Goal: Task Accomplishment & Management: Manage account settings

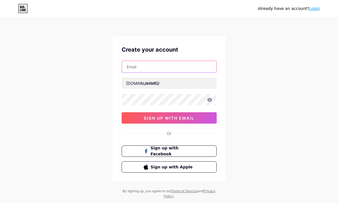
click at [140, 67] on input "text" at bounding box center [169, 66] width 95 height 11
paste input "hokiwarga767@gmail.com"
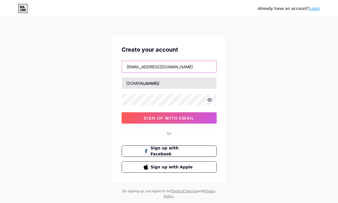
type input "hokiwarga767@gmail.com"
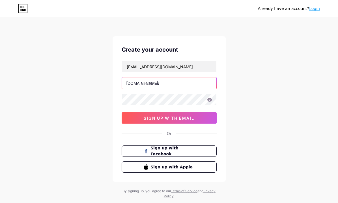
click at [151, 82] on input "text" at bounding box center [169, 82] width 95 height 11
type input "meriambet"
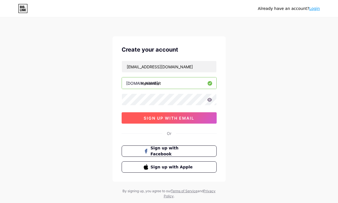
click at [152, 116] on span "sign up with email" at bounding box center [169, 117] width 51 height 5
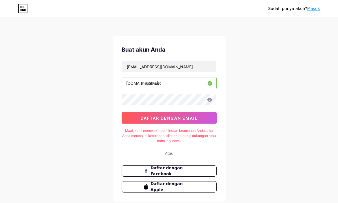
click at [210, 101] on icon at bounding box center [209, 100] width 5 height 4
click at [210, 100] on icon at bounding box center [209, 100] width 5 height 4
click at [164, 84] on input "meriambet" at bounding box center [169, 82] width 95 height 11
click at [174, 64] on input "hokiwarga767@gmail.com" at bounding box center [169, 66] width 95 height 11
click at [183, 68] on input "hokiwarga767@gmail.com" at bounding box center [169, 66] width 95 height 11
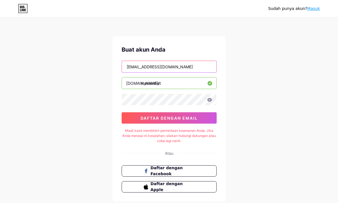
click at [183, 68] on input "hokiwarga767@gmail.com" at bounding box center [169, 66] width 95 height 11
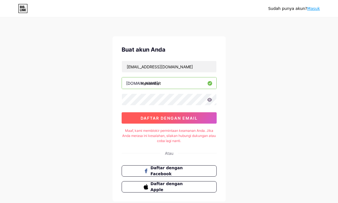
click at [164, 117] on font "daftar dengan email" at bounding box center [169, 117] width 57 height 5
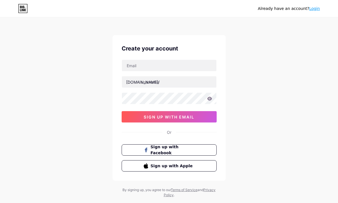
scroll to position [14, 0]
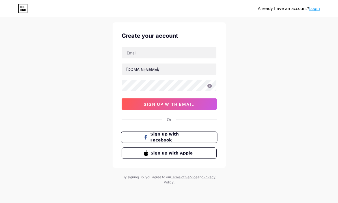
click at [169, 139] on span "Sign up with Facebook" at bounding box center [172, 137] width 44 height 12
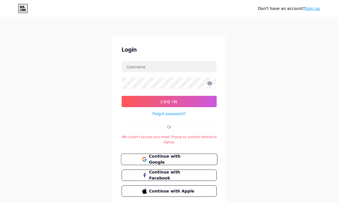
click at [170, 158] on span "Continue with Google" at bounding box center [172, 159] width 47 height 12
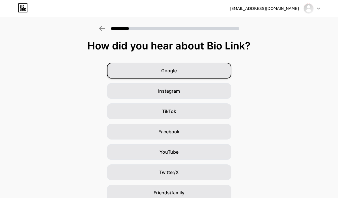
click at [174, 72] on span "Google" at bounding box center [169, 70] width 16 height 7
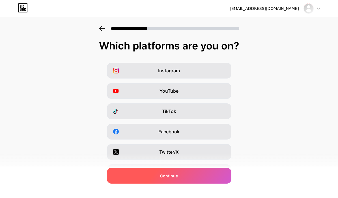
click at [170, 180] on div "Continue" at bounding box center [169, 176] width 125 height 16
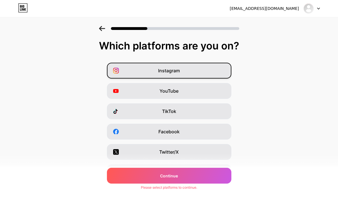
click at [191, 72] on div "Instagram" at bounding box center [169, 71] width 125 height 16
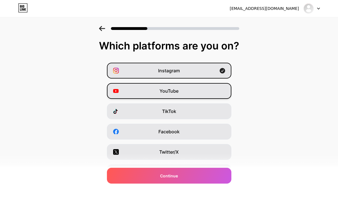
click at [179, 86] on div "YouTube" at bounding box center [169, 91] width 125 height 16
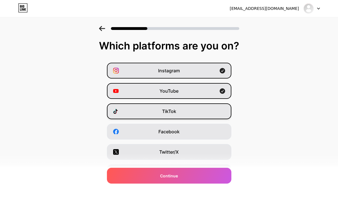
click at [176, 109] on span "TikTok" at bounding box center [169, 111] width 14 height 7
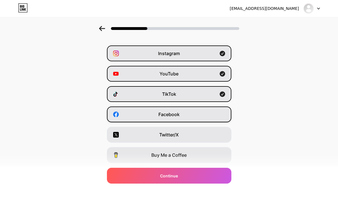
click at [179, 108] on div "Facebook" at bounding box center [169, 115] width 125 height 16
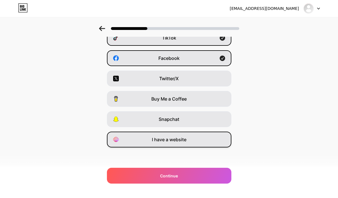
scroll to position [74, 0]
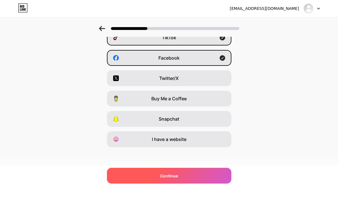
click at [168, 175] on span "Continue" at bounding box center [169, 176] width 18 height 6
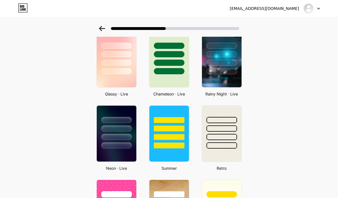
scroll to position [170, 0]
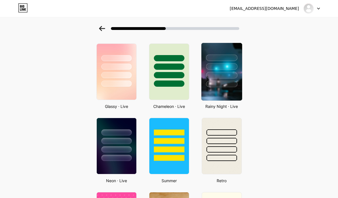
click at [226, 81] on div at bounding box center [221, 84] width 31 height 7
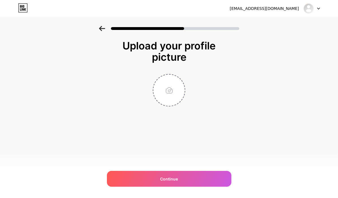
scroll to position [0, 0]
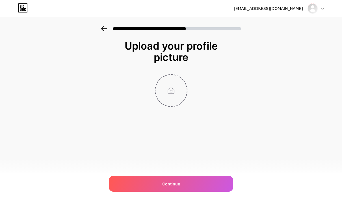
click at [172, 90] on input "file" at bounding box center [171, 90] width 31 height 31
type input "C:\fakepath\ICON 2 MERIAM.png"
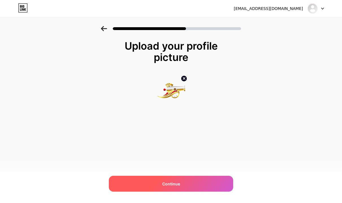
click at [168, 176] on div "Continue" at bounding box center [171, 183] width 125 height 16
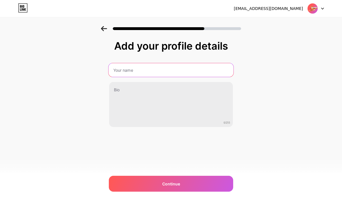
click at [125, 75] on input "text" at bounding box center [171, 70] width 125 height 14
click at [177, 70] on input "text" at bounding box center [171, 70] width 125 height 14
paste input "Meriambet Link Alternatif"
type input "Meriambet Link Alternatif"
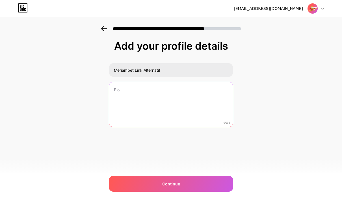
click at [173, 104] on textarea at bounding box center [171, 105] width 124 height 46
paste textarea "MERIAMBET Merupakan Situs Slot Tergacor Resmi, Aman dan Terpercaya"
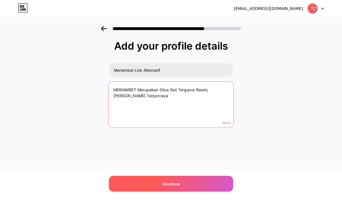
type textarea "MERIAMBET Merupakan Situs Slot Tergacor Resmi, Aman dan Terpercaya"
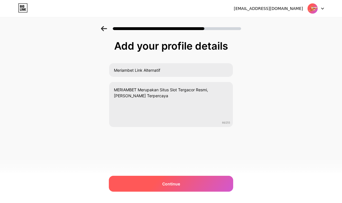
click at [169, 185] on span "Continue" at bounding box center [171, 184] width 18 height 6
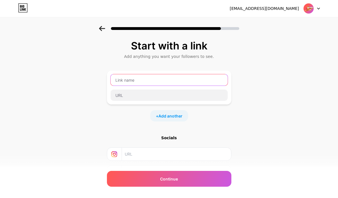
click at [161, 84] on input "text" at bounding box center [169, 79] width 117 height 11
click at [136, 81] on input "text" at bounding box center [169, 79] width 117 height 11
paste input "LOGIN MERIAMBET"
type input "LOGIN MERIAMBET"
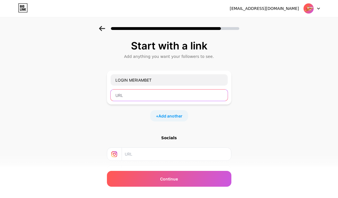
click at [131, 97] on input "text" at bounding box center [169, 95] width 117 height 11
paste input "https://marinecorp.me/meriambet"
type input "https://marinecorp.me/meriambet"
click at [173, 116] on span "Add another" at bounding box center [170, 116] width 24 height 6
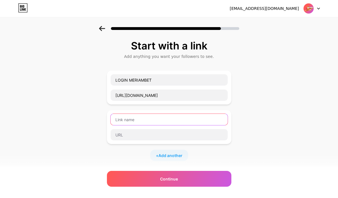
click at [171, 120] on input "text" at bounding box center [169, 119] width 117 height 11
paste input "DAFTAR MERIAMBET"
type input "DAFTAR MERIAMBET"
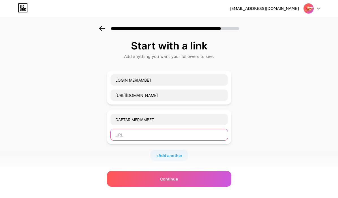
click at [136, 134] on input "text" at bounding box center [169, 134] width 117 height 11
paste input "https://algam3a.com/"
type input "https://algam3a.com/"
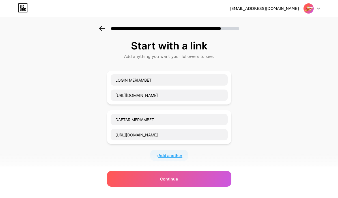
click at [171, 154] on span "Add another" at bounding box center [170, 156] width 24 height 6
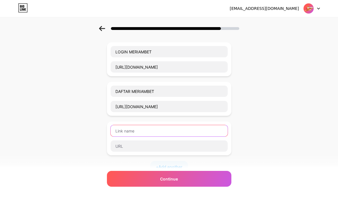
click at [130, 131] on input "text" at bounding box center [169, 130] width 117 height 11
paste input "LINK ALTERNATIF MERIAMBET"
type input "LINK ALTERNATIF MERIAMBET"
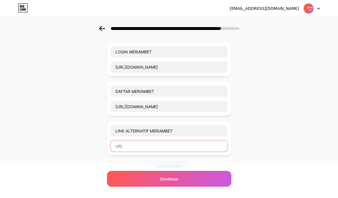
click at [126, 145] on input "text" at bounding box center [169, 146] width 117 height 11
paste input "https://mamaku.id/"
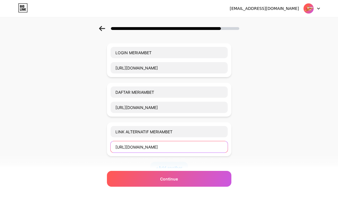
scroll to position [85, 0]
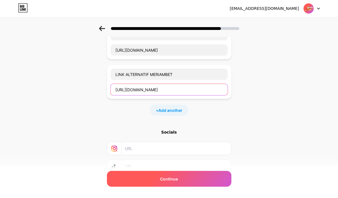
type input "https://mamaku.id/"
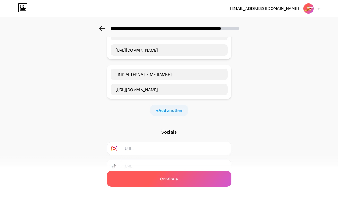
click at [168, 179] on span "Continue" at bounding box center [169, 179] width 18 height 6
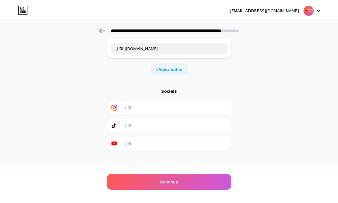
scroll to position [0, 0]
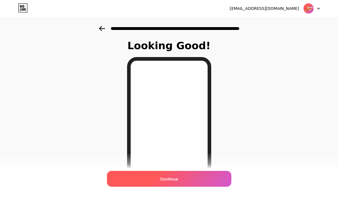
click at [173, 178] on span "Continue" at bounding box center [169, 179] width 18 height 6
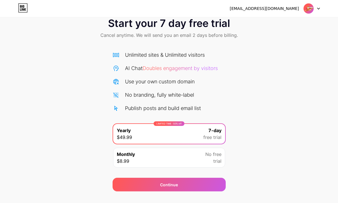
scroll to position [25, 0]
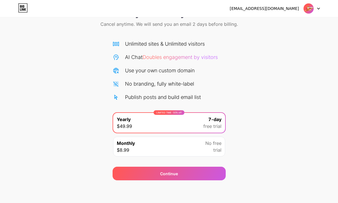
click at [197, 147] on div "Monthly $8.99 No free trial" at bounding box center [169, 146] width 112 height 20
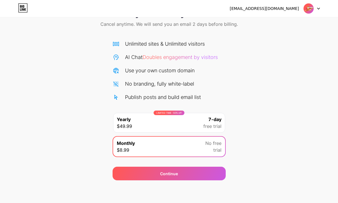
click at [203, 120] on div "LIMITED TIME : 50% off Yearly $49.99 7-day free trial" at bounding box center [169, 123] width 112 height 20
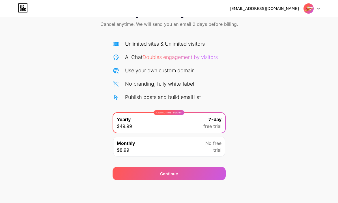
click at [208, 144] on span "No free" at bounding box center [213, 143] width 16 height 7
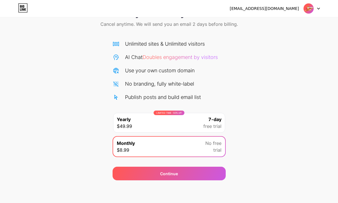
click at [313, 7] on img at bounding box center [308, 8] width 11 height 11
click at [170, 12] on div "hokiwarga767@gmail.com Logout" at bounding box center [169, 8] width 338 height 10
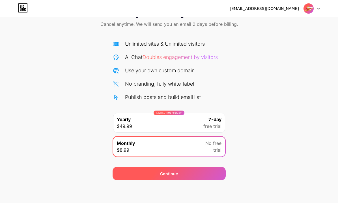
click at [168, 173] on span "Continue" at bounding box center [169, 173] width 18 height 6
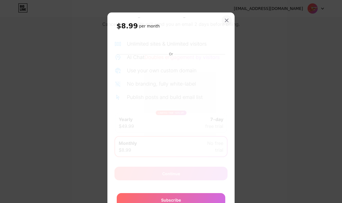
click at [226, 21] on icon at bounding box center [227, 20] width 3 height 3
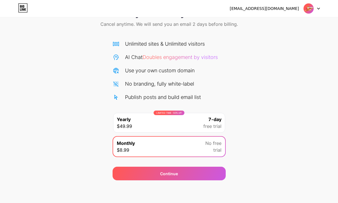
click at [276, 84] on div "Start your 7 day free trial Cancel anytime. We will send you an email 2 days be…" at bounding box center [169, 90] width 338 height 179
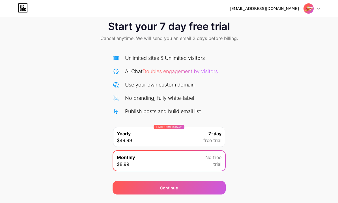
scroll to position [0, 0]
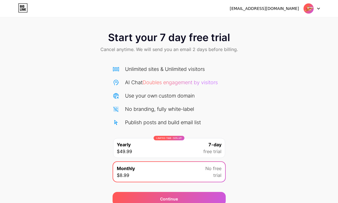
click at [150, 147] on div "LIMITED TIME : 50% off Yearly $49.99 7-day free trial" at bounding box center [169, 148] width 112 height 20
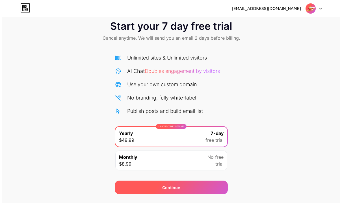
scroll to position [25, 0]
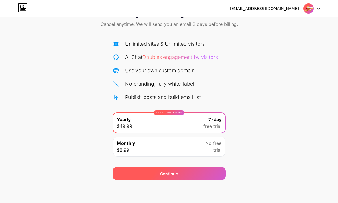
click at [164, 176] on span "Continue" at bounding box center [169, 173] width 18 height 6
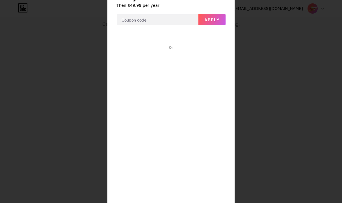
scroll to position [151, 0]
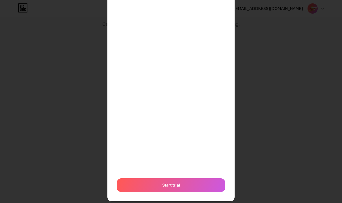
click at [113, 131] on div "7 days free Then $49.99 per year Apply Or Start trial" at bounding box center [171, 31] width 127 height 340
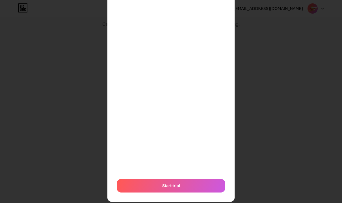
scroll to position [162, 0]
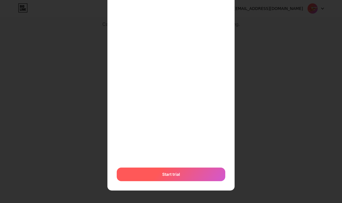
click at [156, 175] on div "Start trial" at bounding box center [171, 174] width 109 height 14
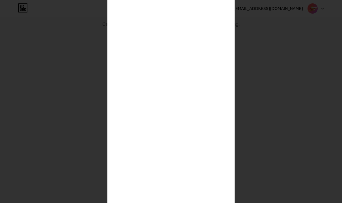
scroll to position [0, 0]
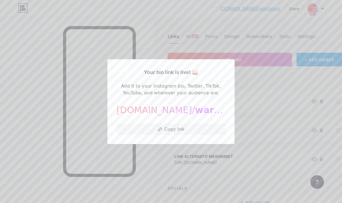
click at [195, 108] on span "wargahok" at bounding box center [220, 109] width 50 height 11
click at [177, 128] on button "Copy link" at bounding box center [171, 128] width 109 height 11
click at [183, 128] on button "Copy link" at bounding box center [171, 128] width 109 height 11
click at [235, 43] on div at bounding box center [171, 101] width 342 height 203
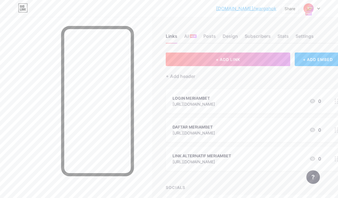
click at [311, 8] on img at bounding box center [308, 8] width 9 height 9
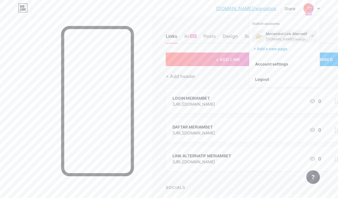
click at [273, 32] on div "Meriambet Link Alternatif" at bounding box center [288, 34] width 44 height 5
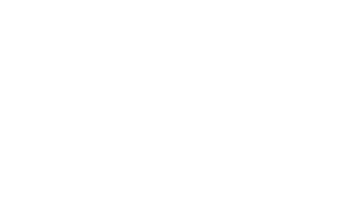
click at [207, 0] on html at bounding box center [171, 0] width 342 height 0
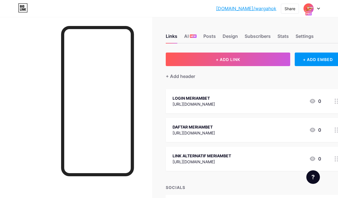
click at [310, 32] on div "Links AI NEW Posts Design Subscribers Stats Settings" at bounding box center [254, 34] width 176 height 20
click at [310, 37] on div "Settings" at bounding box center [305, 38] width 18 height 10
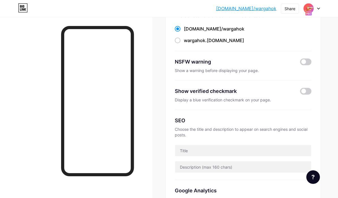
scroll to position [28, 0]
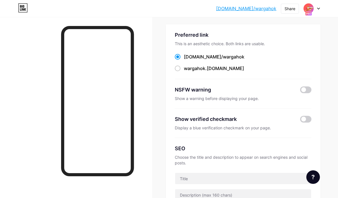
click at [219, 42] on div "This is an aesthetic choice. Both links are usable." at bounding box center [243, 44] width 137 height 6
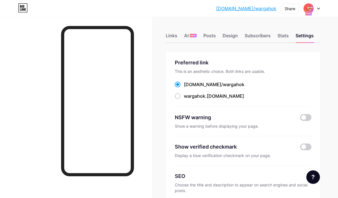
scroll to position [0, 0]
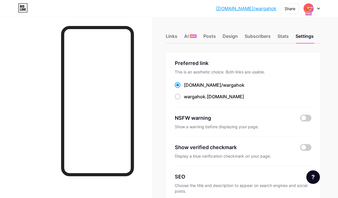
click at [199, 84] on div "[DOMAIN_NAME]/ wargahok" at bounding box center [214, 85] width 61 height 7
click at [188, 89] on input "[DOMAIN_NAME]/ wargahok" at bounding box center [186, 91] width 4 height 4
click at [180, 98] on span at bounding box center [178, 97] width 6 height 6
click at [184, 100] on input "wargahok .[DOMAIN_NAME]" at bounding box center [186, 102] width 4 height 4
radio input "true"
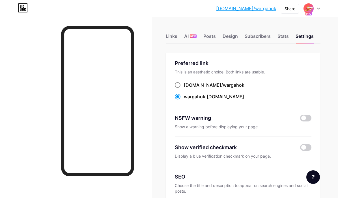
click at [181, 85] on span at bounding box center [178, 85] width 6 height 6
click at [184, 89] on input "[DOMAIN_NAME]/ wargahok" at bounding box center [186, 91] width 4 height 4
radio input "true"
click at [174, 35] on div "Links" at bounding box center [172, 38] width 12 height 10
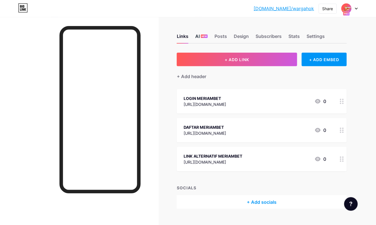
click at [195, 37] on div "AI NEW" at bounding box center [201, 38] width 12 height 10
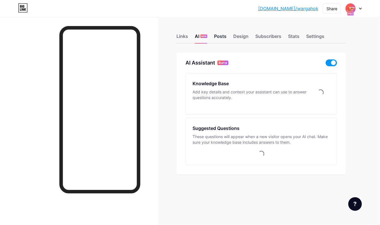
click at [224, 35] on div "Posts" at bounding box center [220, 38] width 12 height 10
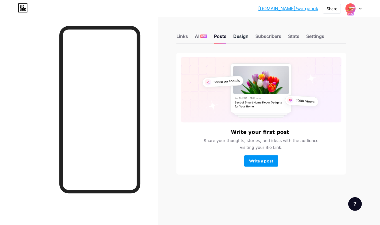
click at [242, 36] on div "Design" at bounding box center [240, 38] width 15 height 10
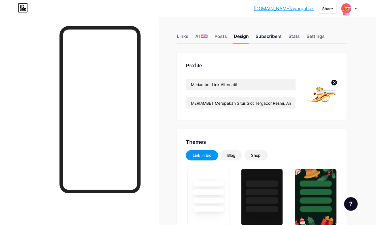
click at [269, 39] on div "Subscribers" at bounding box center [269, 38] width 26 height 10
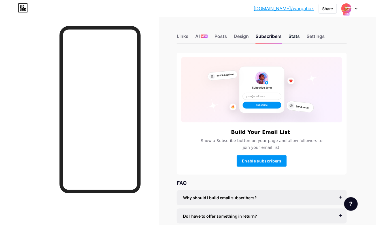
click at [291, 35] on div "Stats" at bounding box center [293, 38] width 11 height 10
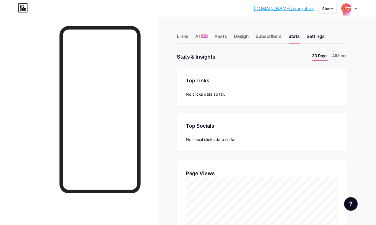
click at [307, 35] on div "Settings" at bounding box center [315, 38] width 18 height 10
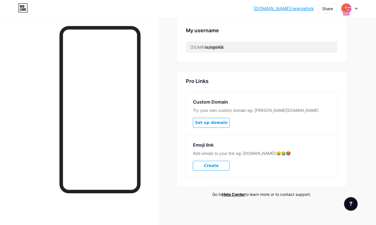
scroll to position [188, 0]
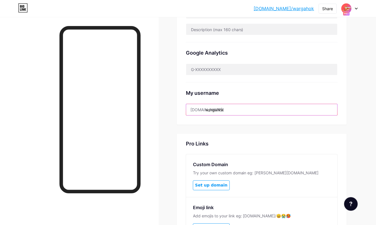
drag, startPoint x: 226, startPoint y: 111, endPoint x: 205, endPoint y: 110, distance: 20.7
click at [205, 110] on input "wargahok" at bounding box center [261, 109] width 151 height 11
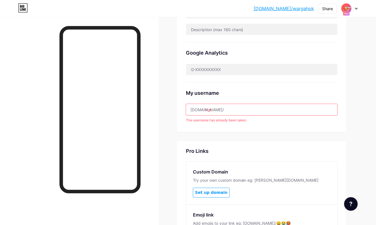
type input "meriambet"
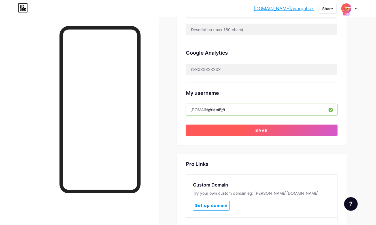
click at [241, 128] on button "Save" at bounding box center [262, 130] width 152 height 11
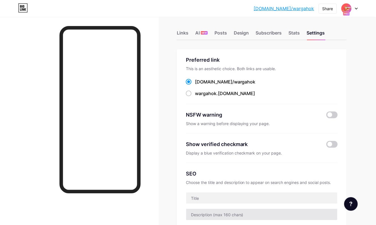
scroll to position [0, 0]
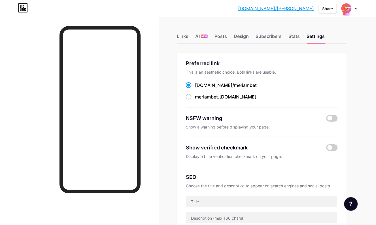
click at [293, 8] on link "[DOMAIN_NAME]/[PERSON_NAME]" at bounding box center [276, 8] width 76 height 7
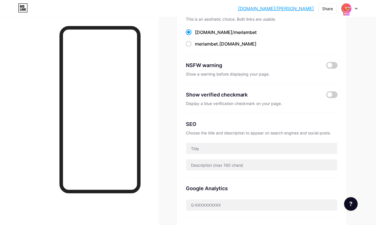
scroll to position [126, 0]
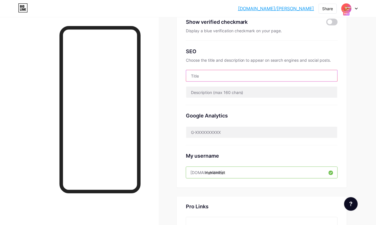
click at [204, 76] on input "text" at bounding box center [261, 75] width 151 height 11
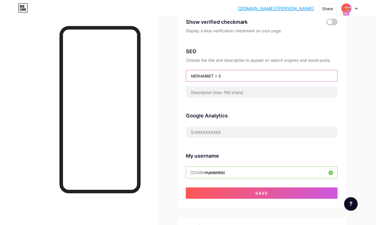
click at [230, 76] on input "MERIAMBET > S" at bounding box center [261, 75] width 151 height 11
click at [210, 74] on input "MERIAMBET > Situs Resmi Onlive Pasaran Togel Terlengkap dan Slot Gacor 2025" at bounding box center [261, 75] width 151 height 11
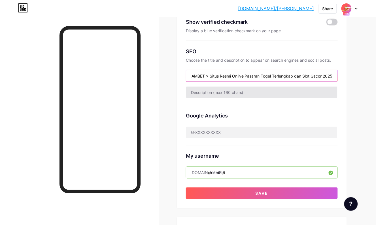
type input "MERIAMBET > Situs Resmi Onlive Pasaran Togel Terlengkap dan Slot Gacor 2025"
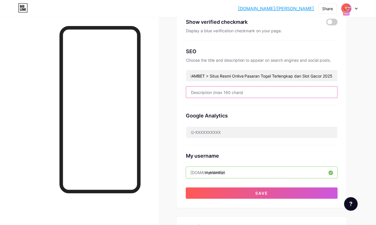
click at [214, 91] on input "text" at bounding box center [261, 92] width 151 height 11
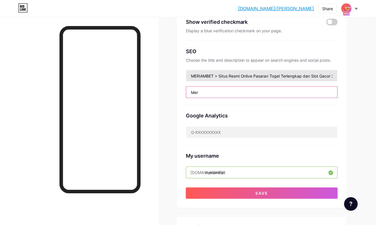
type input "Meru"
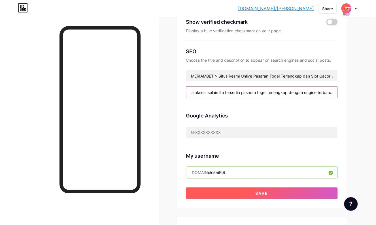
type input "MeriamBet adalah situs dengan tampilan terbaru ringan dan mudah di akses, selai…"
click at [270, 191] on button "Save" at bounding box center [262, 193] width 152 height 11
